Goal: Find specific page/section: Find specific page/section

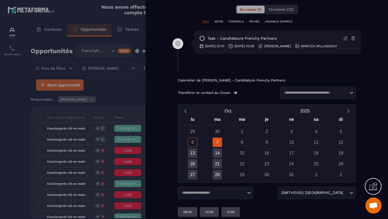
scroll to position [332, 0]
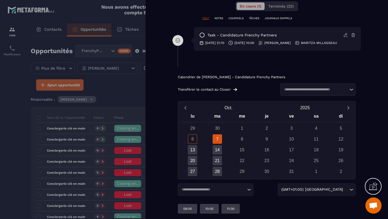
click at [219, 137] on div "7" at bounding box center [216, 138] width 9 height 9
click at [5, 85] on div at bounding box center [194, 109] width 388 height 219
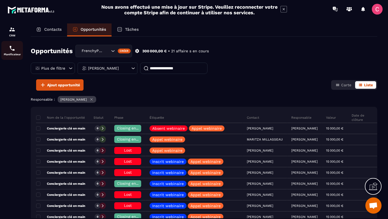
click at [9, 53] on p "Planificateur" at bounding box center [12, 54] width 22 height 3
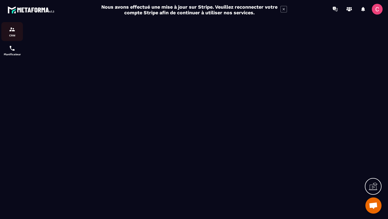
click at [19, 40] on link "CRM" at bounding box center [12, 31] width 22 height 19
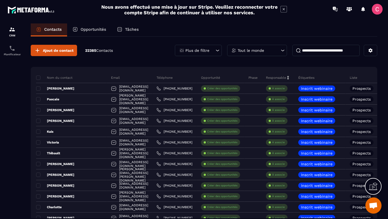
click at [86, 28] on p "Opportunités" at bounding box center [93, 29] width 26 height 5
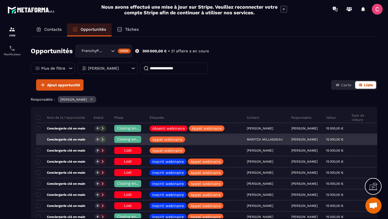
click at [114, 138] on div "Closing en cours" at bounding box center [127, 139] width 35 height 11
click at [118, 138] on span "Closing en cours" at bounding box center [132, 139] width 31 height 4
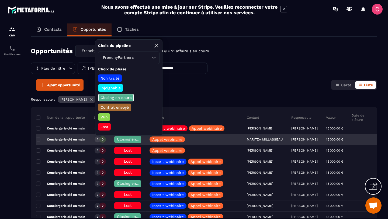
click at [104, 142] on div at bounding box center [102, 139] width 6 height 6
